Goal: Download file/media

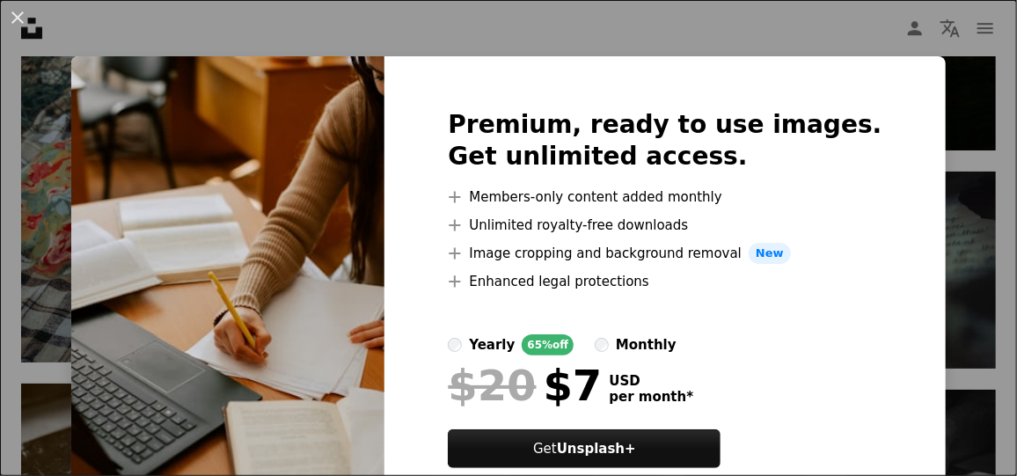
click at [20, 10] on button "An X shape" at bounding box center [17, 17] width 21 height 21
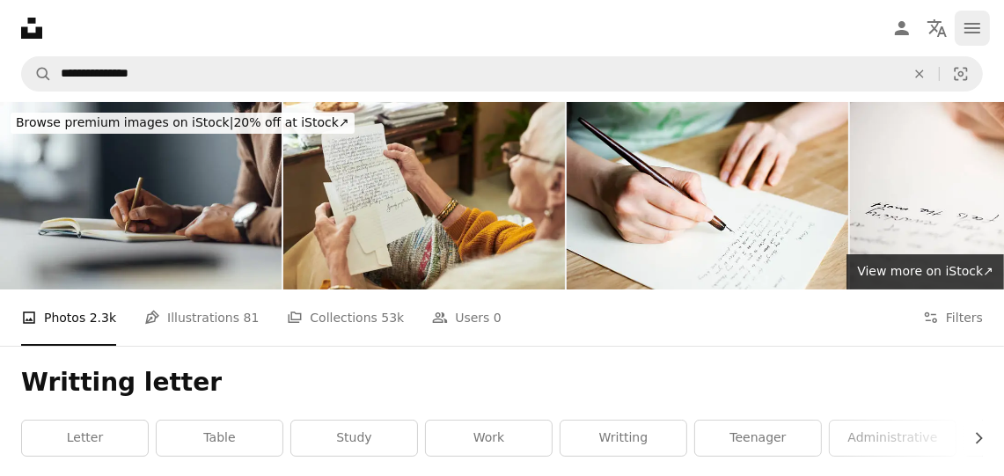
click at [963, 19] on icon "navigation menu" at bounding box center [972, 28] width 21 height 21
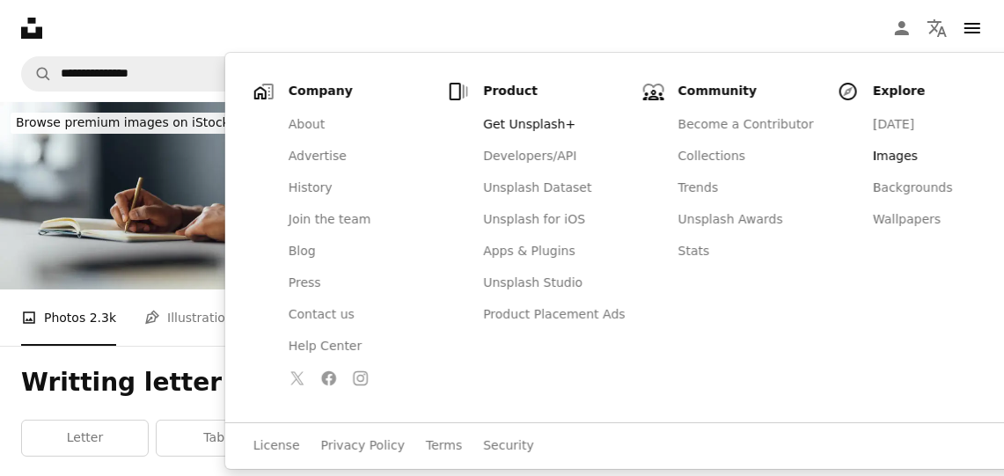
click at [862, 152] on link "Images" at bounding box center [943, 157] width 163 height 32
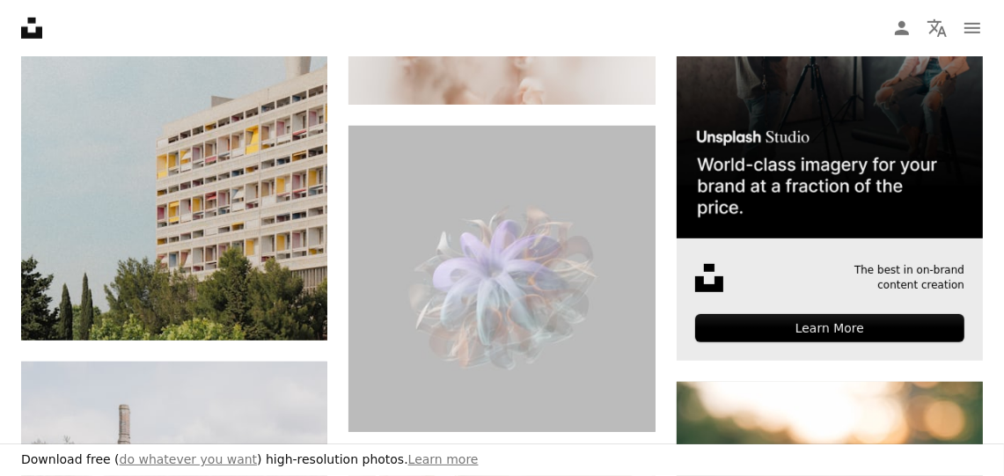
scroll to position [439, 0]
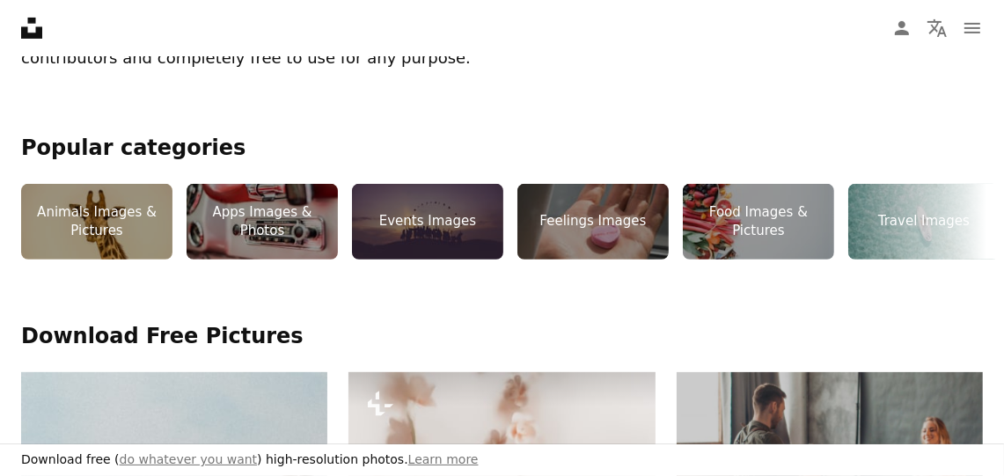
click at [186, 338] on h2 "Download Free Pictures" at bounding box center [502, 337] width 962 height 28
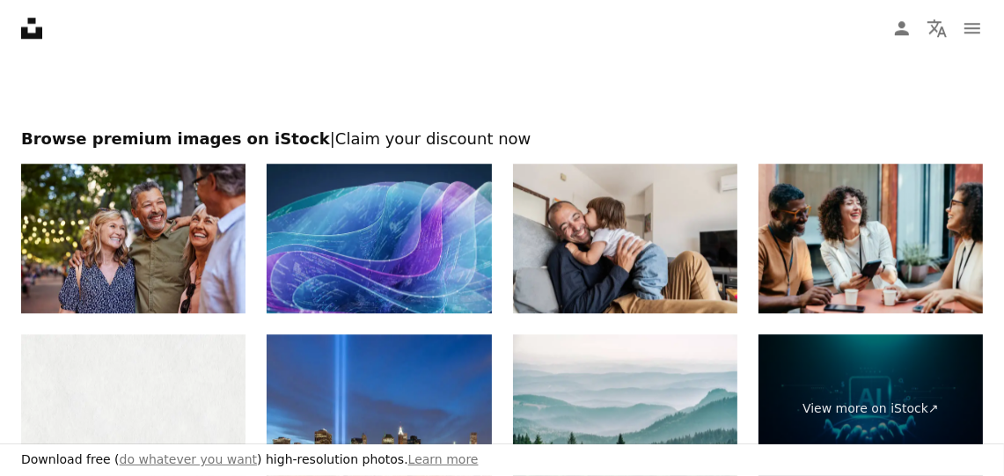
scroll to position [3079, 0]
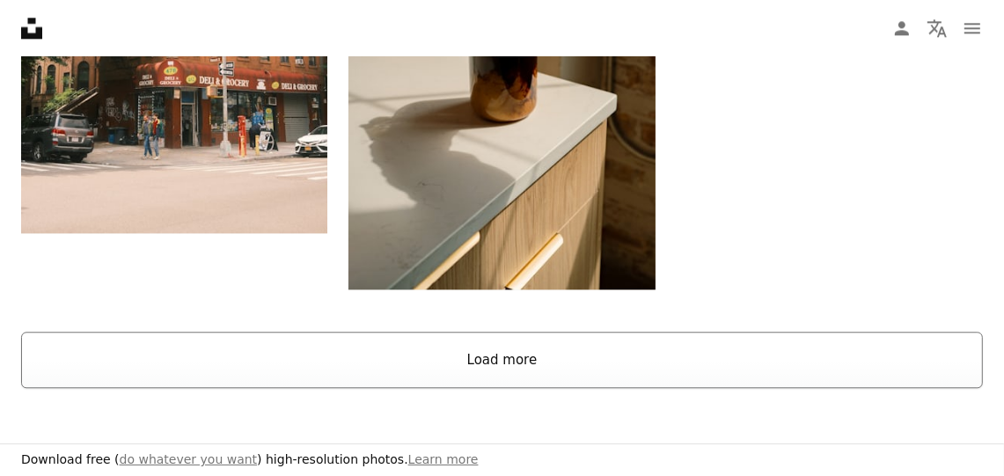
click at [498, 361] on button "Load more" at bounding box center [502, 360] width 962 height 56
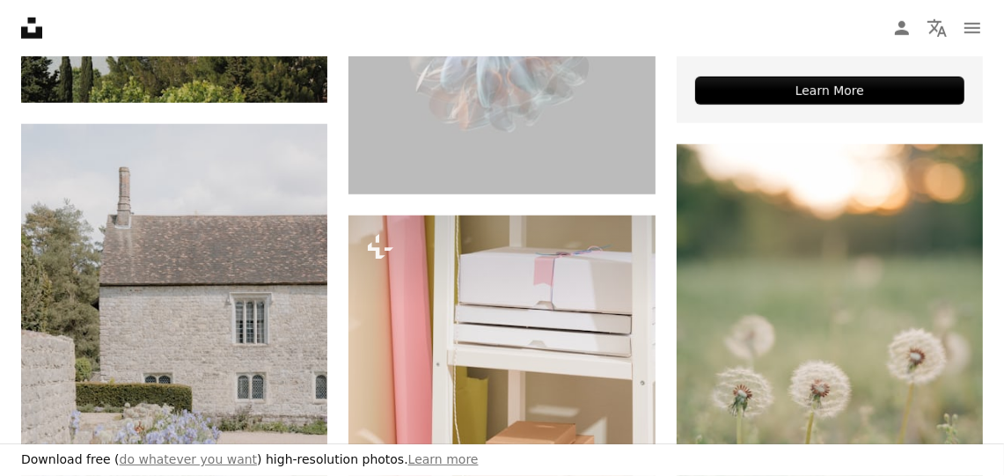
scroll to position [0, 0]
